Goal: Transaction & Acquisition: Obtain resource

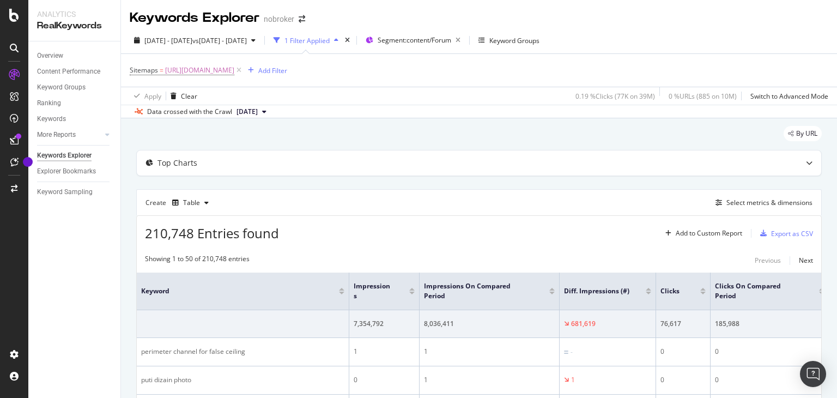
click at [338, 41] on icon "button" at bounding box center [336, 40] width 4 height 7
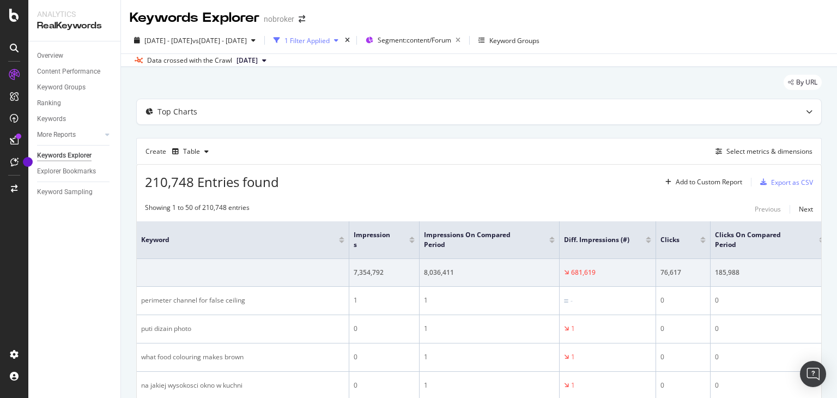
click at [338, 41] on icon "button" at bounding box center [336, 40] width 4 height 7
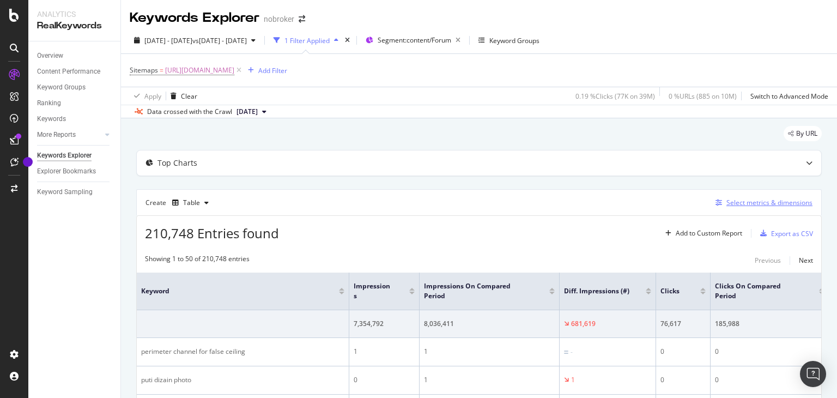
click at [775, 203] on div "Select metrics & dimensions" at bounding box center [769, 202] width 86 height 9
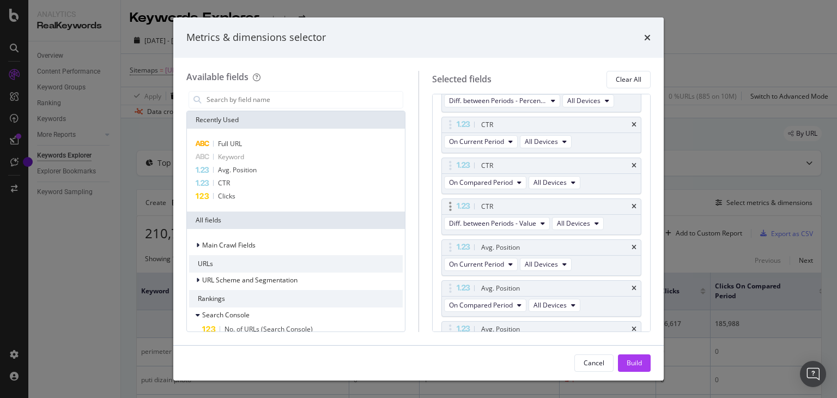
scroll to position [365, 0]
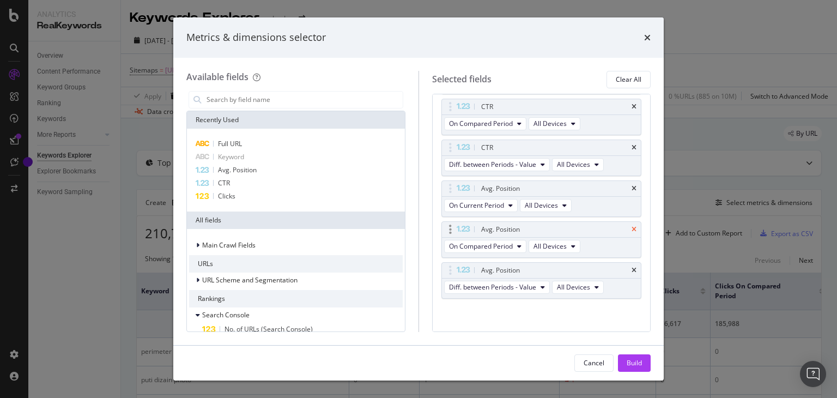
click at [632, 267] on icon "times" at bounding box center [634, 270] width 5 height 7
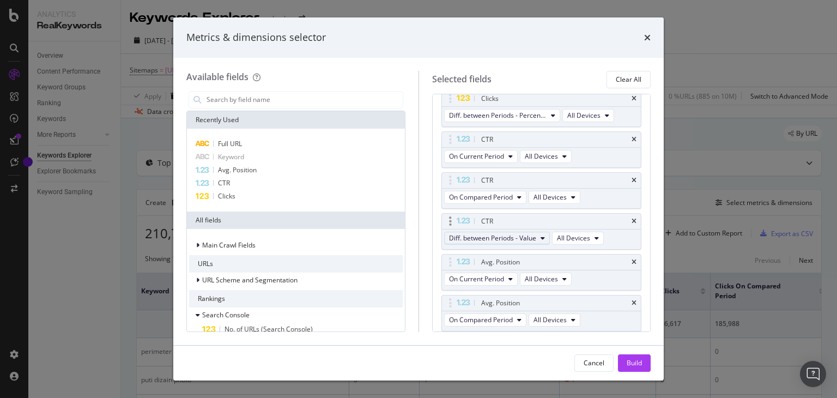
scroll to position [325, 0]
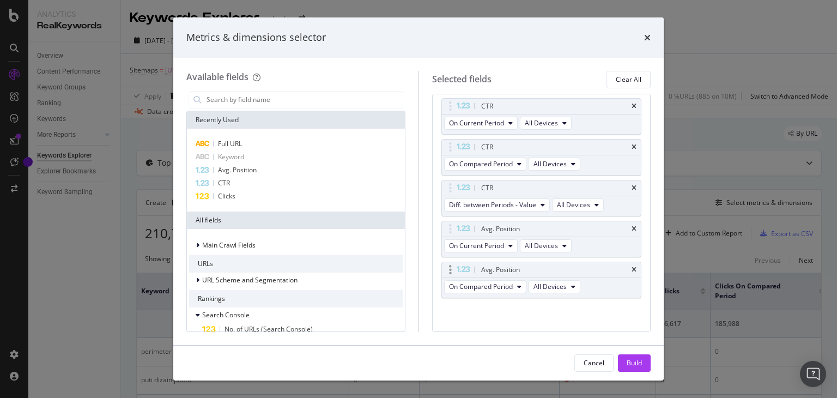
click at [623, 265] on div "Avg. Position" at bounding box center [541, 269] width 199 height 15
click at [632, 226] on icon "times" at bounding box center [634, 229] width 5 height 7
click at [632, 268] on icon "times" at bounding box center [634, 269] width 5 height 7
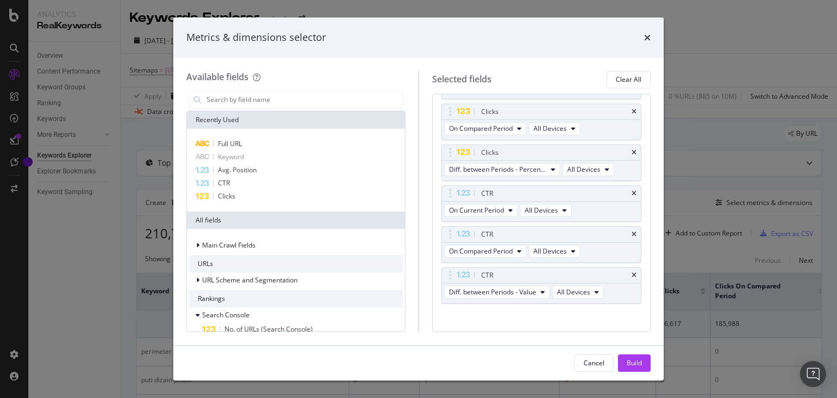
scroll to position [244, 0]
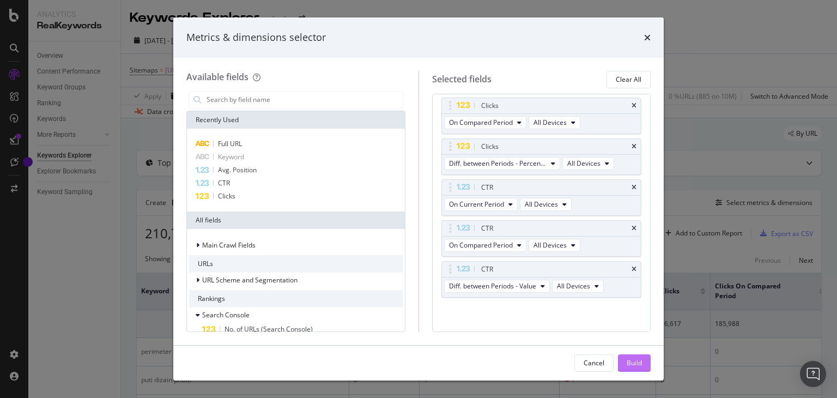
click at [636, 360] on div "Build" at bounding box center [634, 362] width 15 height 9
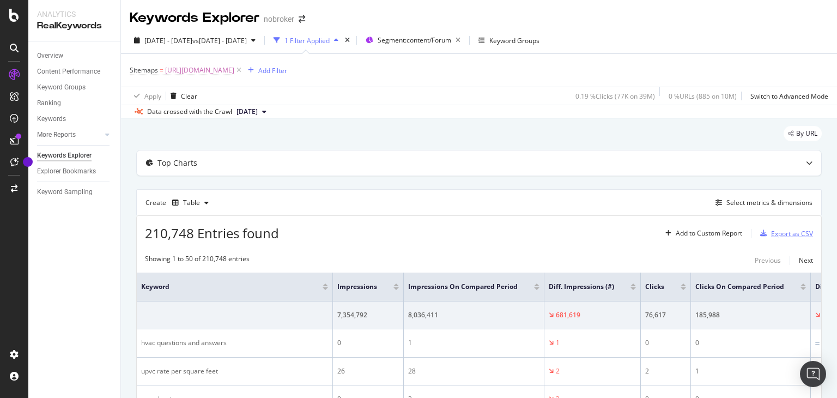
click at [778, 234] on div "Export as CSV" at bounding box center [792, 233] width 42 height 9
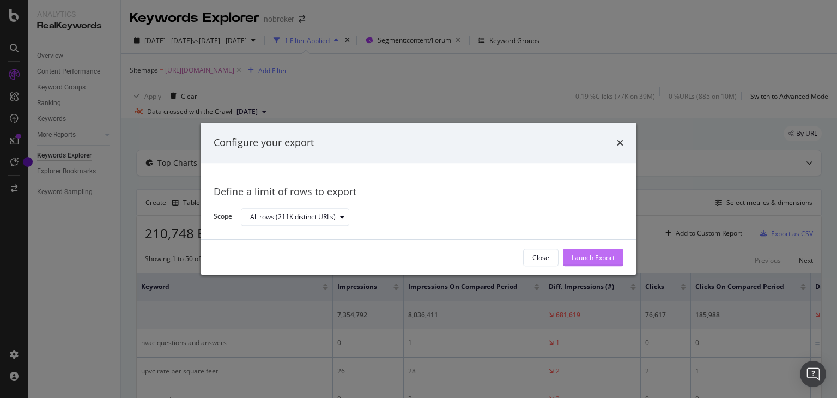
click at [587, 258] on div "Launch Export" at bounding box center [593, 257] width 43 height 9
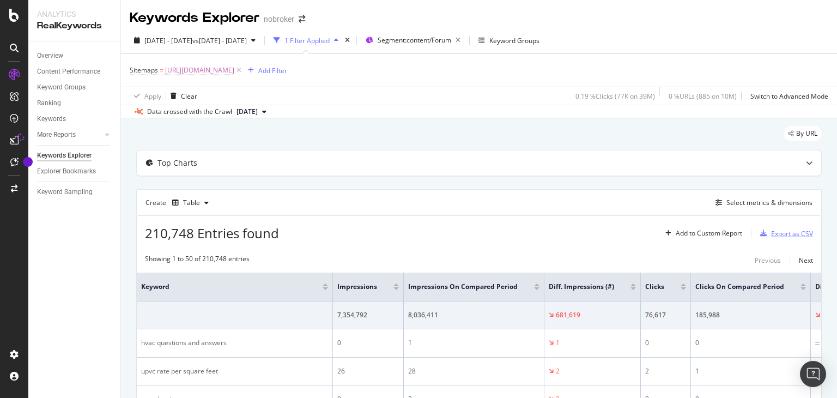
click at [774, 235] on div "Export as CSV" at bounding box center [792, 233] width 42 height 9
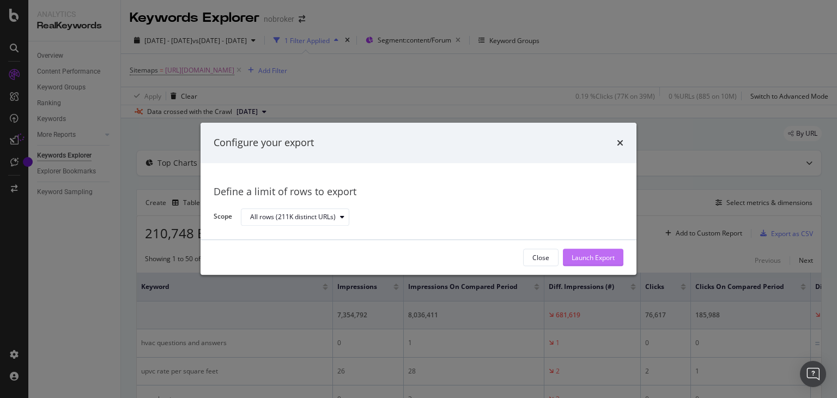
click at [580, 258] on div "Launch Export" at bounding box center [593, 257] width 43 height 9
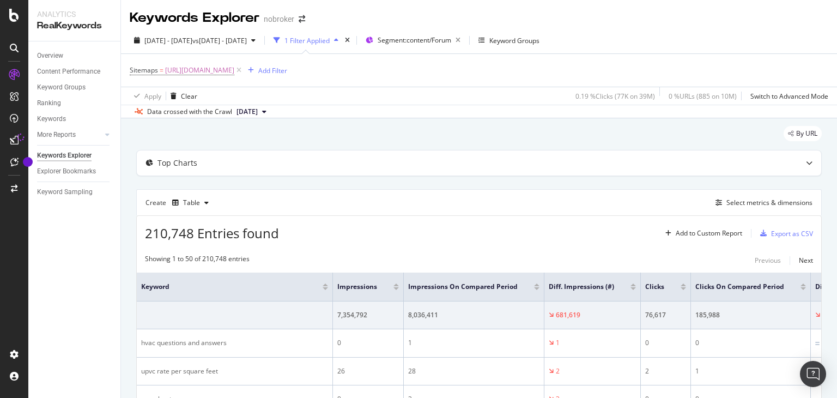
click at [786, 19] on div "Keywords Explorer nobroker" at bounding box center [479, 13] width 716 height 27
